Goal: Check status: Check status

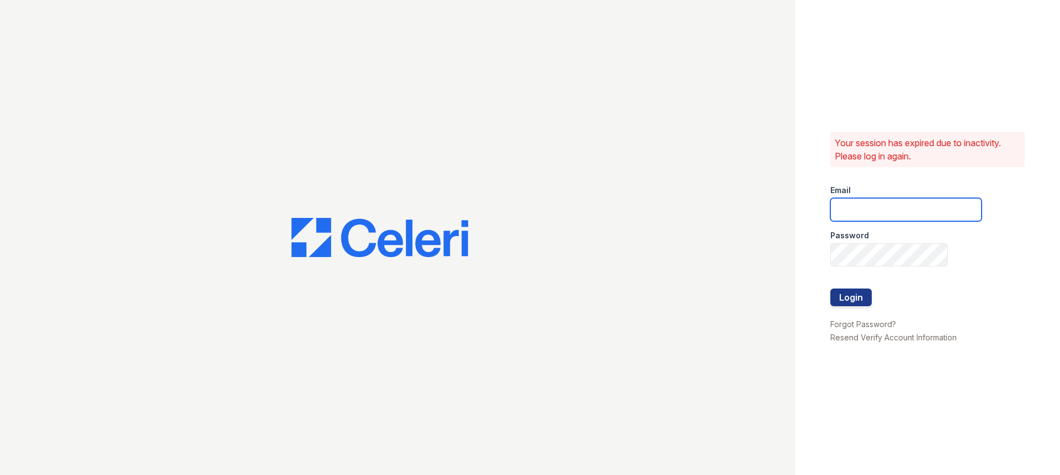
click at [914, 207] on input "email" at bounding box center [905, 209] width 151 height 23
type input "stewart@altavitapm.com"
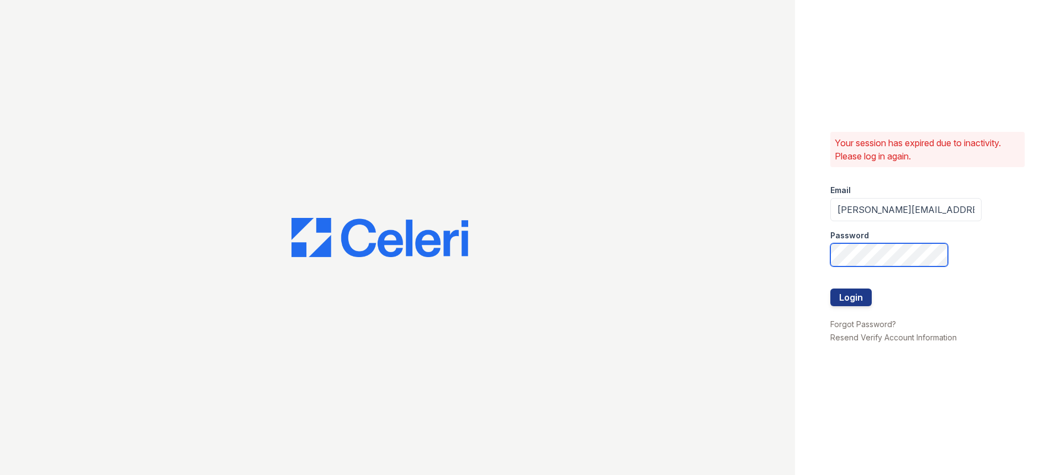
click at [830, 289] on button "Login" at bounding box center [850, 298] width 41 height 18
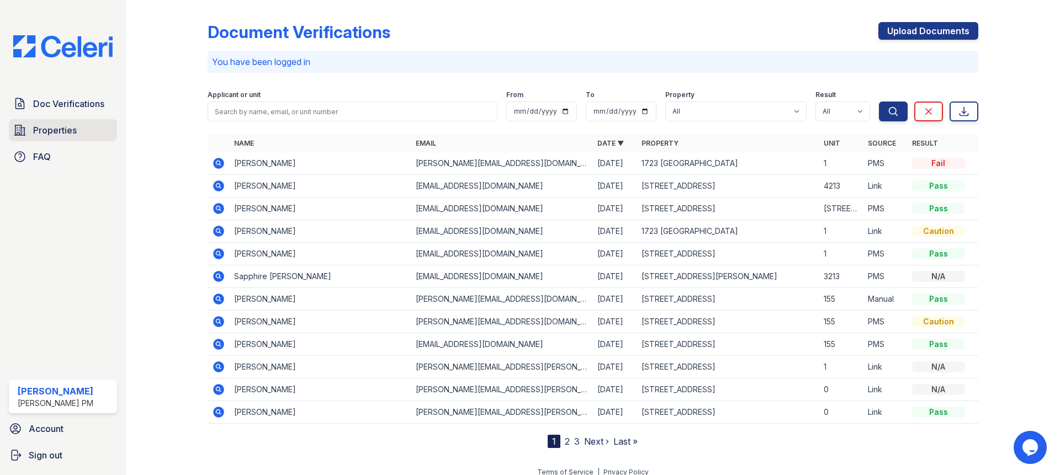
click at [76, 127] on span "Properties" at bounding box center [55, 130] width 44 height 13
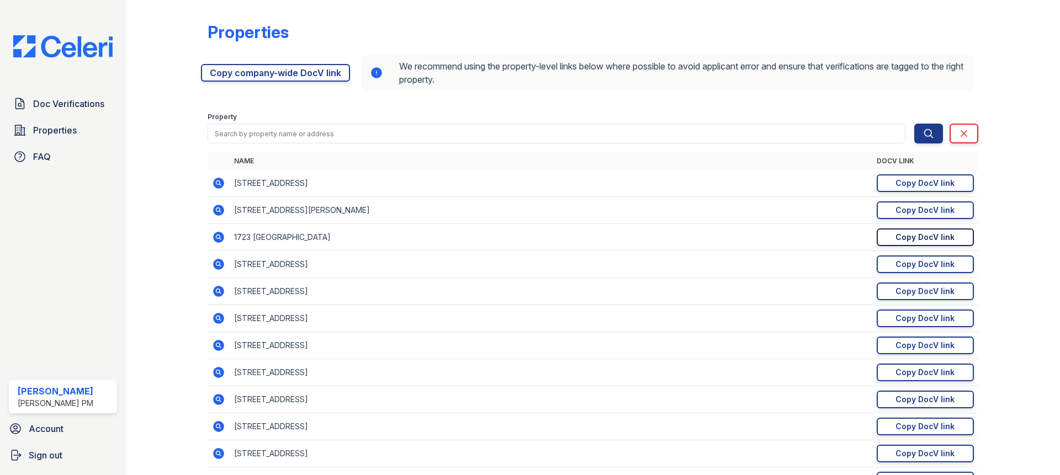
click at [895, 241] on div "Copy DocV link" at bounding box center [924, 237] width 59 height 11
click at [58, 62] on div "Doc Verifications Properties FAQ Stewart Slack Alta Vita PM Account Sign out" at bounding box center [63, 237] width 126 height 475
click at [58, 46] on img at bounding box center [62, 46] width 117 height 22
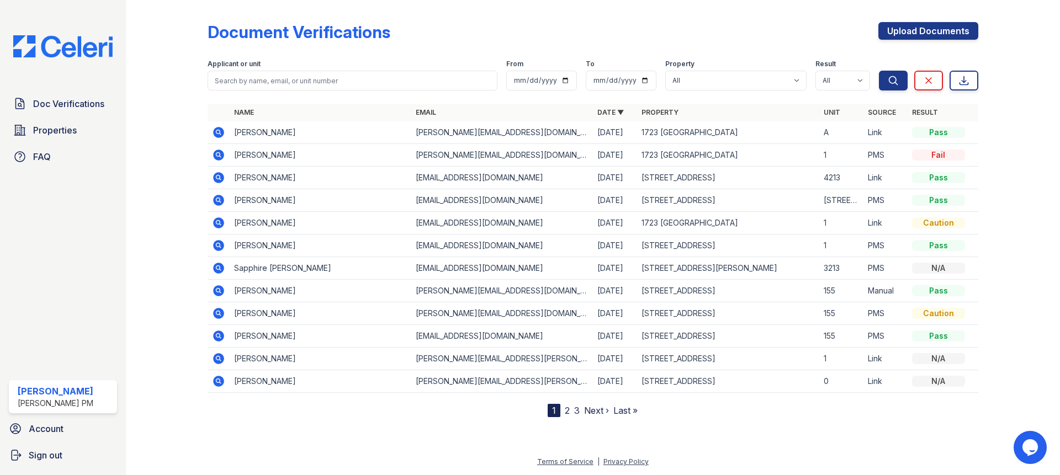
click at [263, 132] on td "Madeline Viola" at bounding box center [321, 132] width 182 height 23
click at [214, 132] on icon at bounding box center [218, 132] width 11 height 11
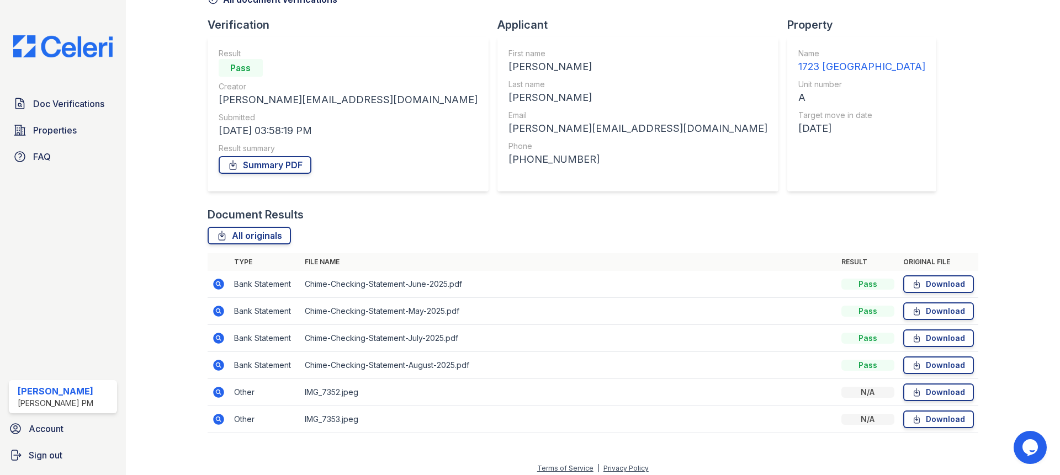
scroll to position [71, 0]
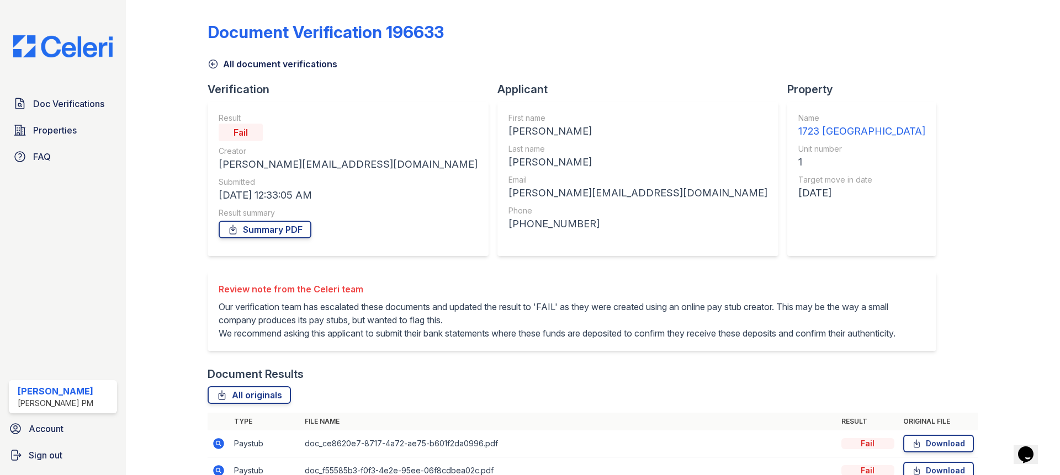
scroll to position [211, 0]
